Goal: Task Accomplishment & Management: Complete application form

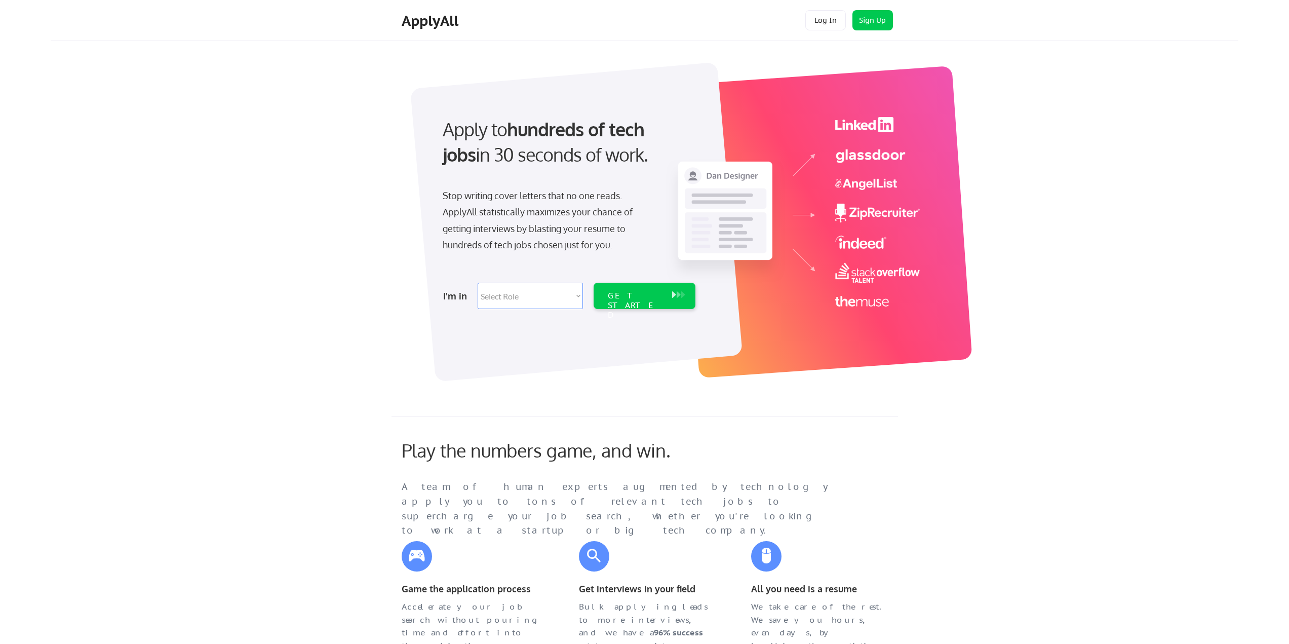
click at [575, 298] on select "Select Role Software Engineering Product Management Customer Success Sales UI/U…" at bounding box center [530, 296] width 105 height 26
click at [1075, 368] on div "Apply to hundreds of tech jobs in 30 seconds of work. Stop writing cover letter…" at bounding box center [675, 216] width 1126 height 335
click at [419, 24] on div "ApplyAll" at bounding box center [432, 20] width 60 height 17
click at [417, 16] on div "ApplyAll" at bounding box center [432, 20] width 60 height 17
click at [577, 294] on select "Select Role Software Engineering Product Management Customer Success Sales UI/U…" at bounding box center [530, 296] width 105 height 26
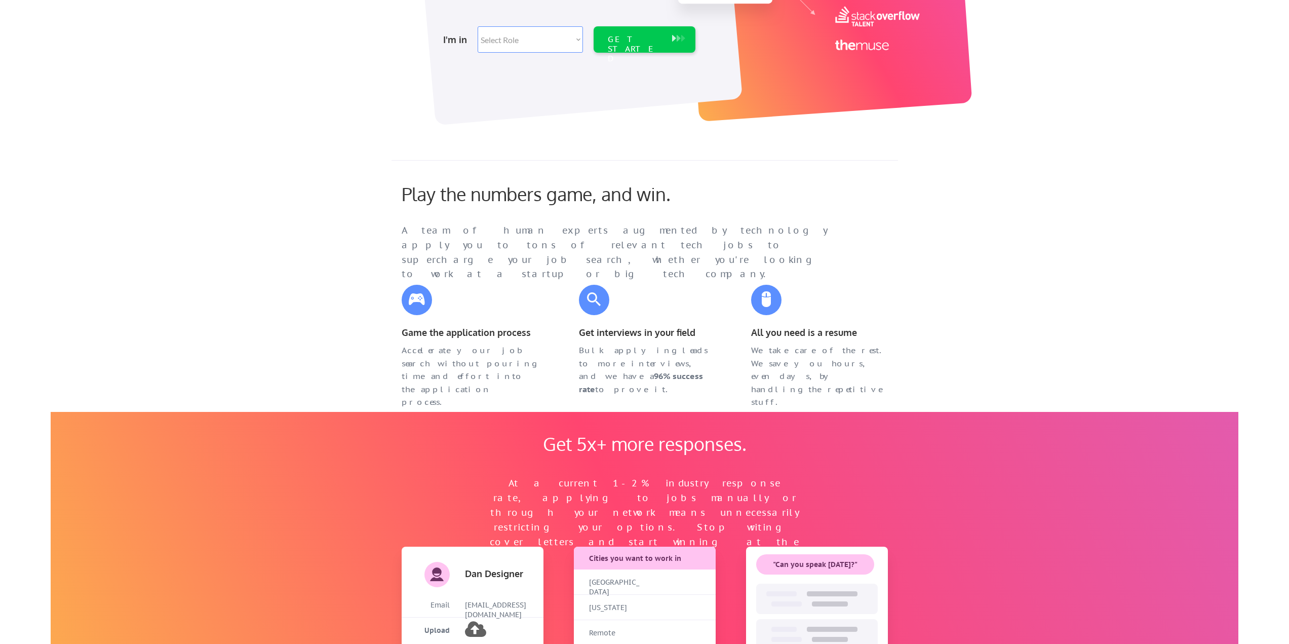
scroll to position [180, 0]
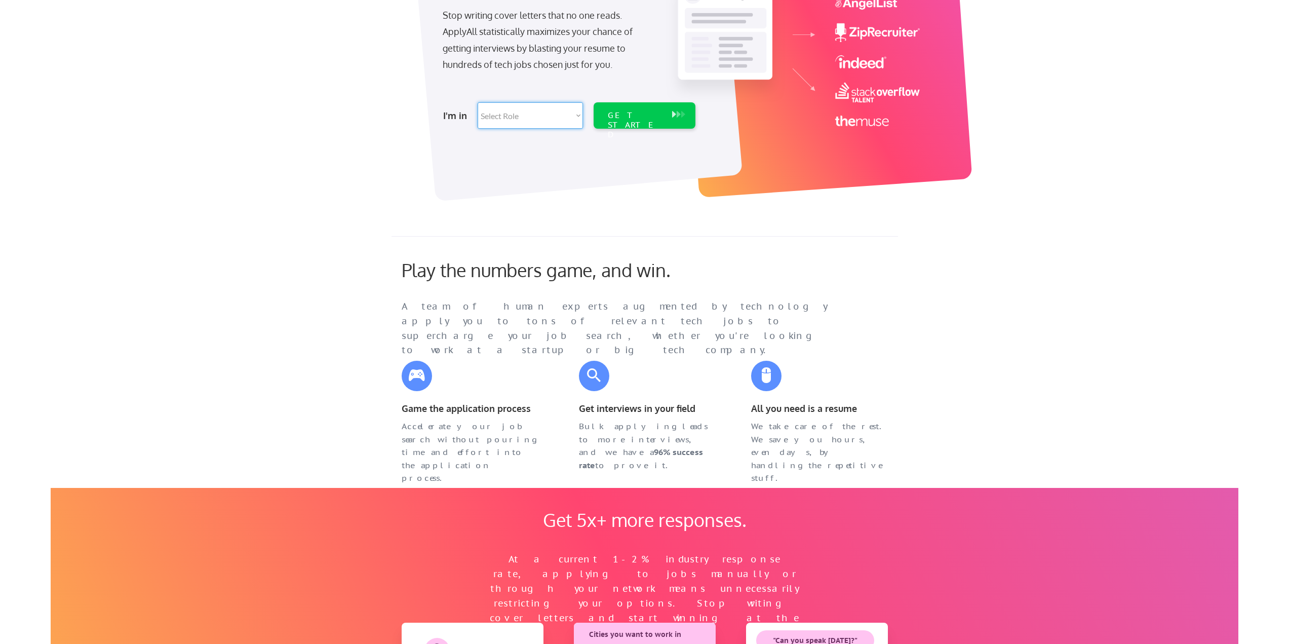
click at [567, 107] on select "Select Role Software Engineering Product Management Customer Success Sales UI/U…" at bounding box center [530, 115] width 105 height 26
click at [545, 120] on select "Select Role Software Engineering Product Management Customer Success Sales UI/U…" at bounding box center [530, 115] width 105 height 26
